Goal: Task Accomplishment & Management: Complete application form

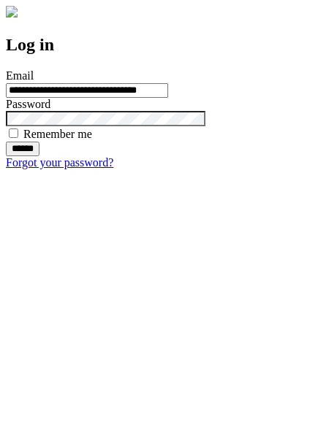
type input "**********"
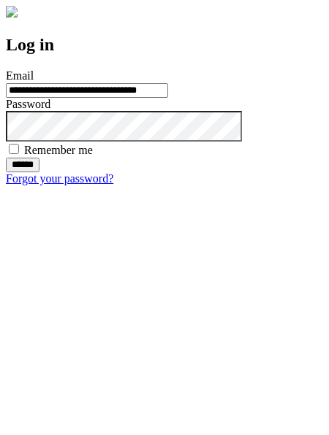
click at [39, 172] on input "******" at bounding box center [23, 165] width 34 height 15
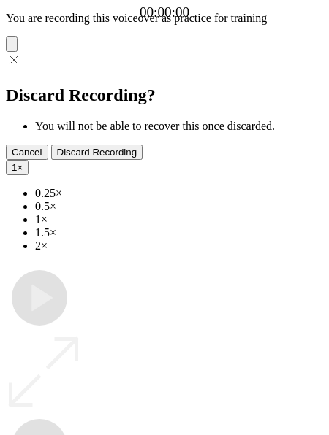
type input "**********"
